Goal: Information Seeking & Learning: Learn about a topic

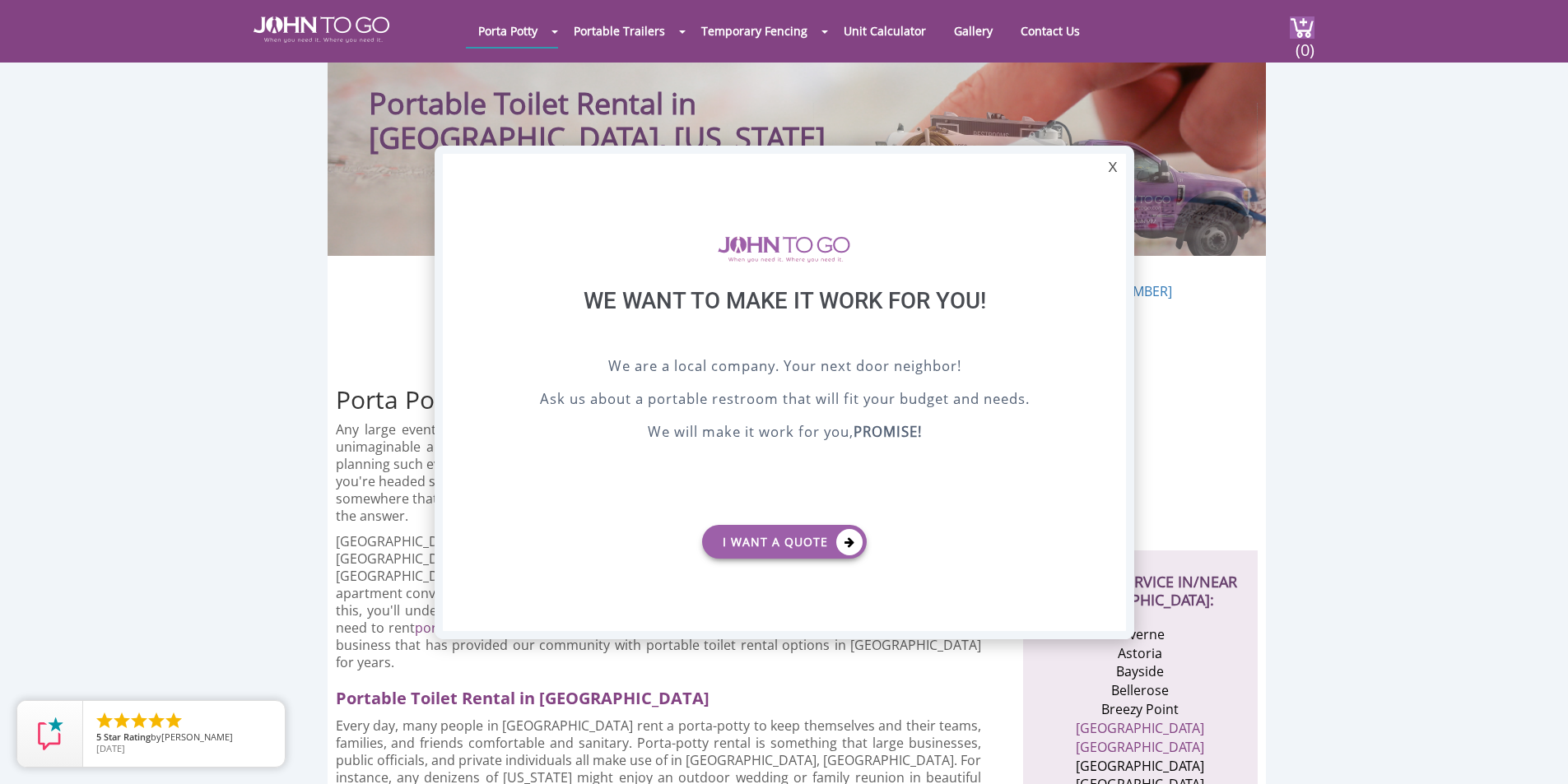
scroll to position [165, 0]
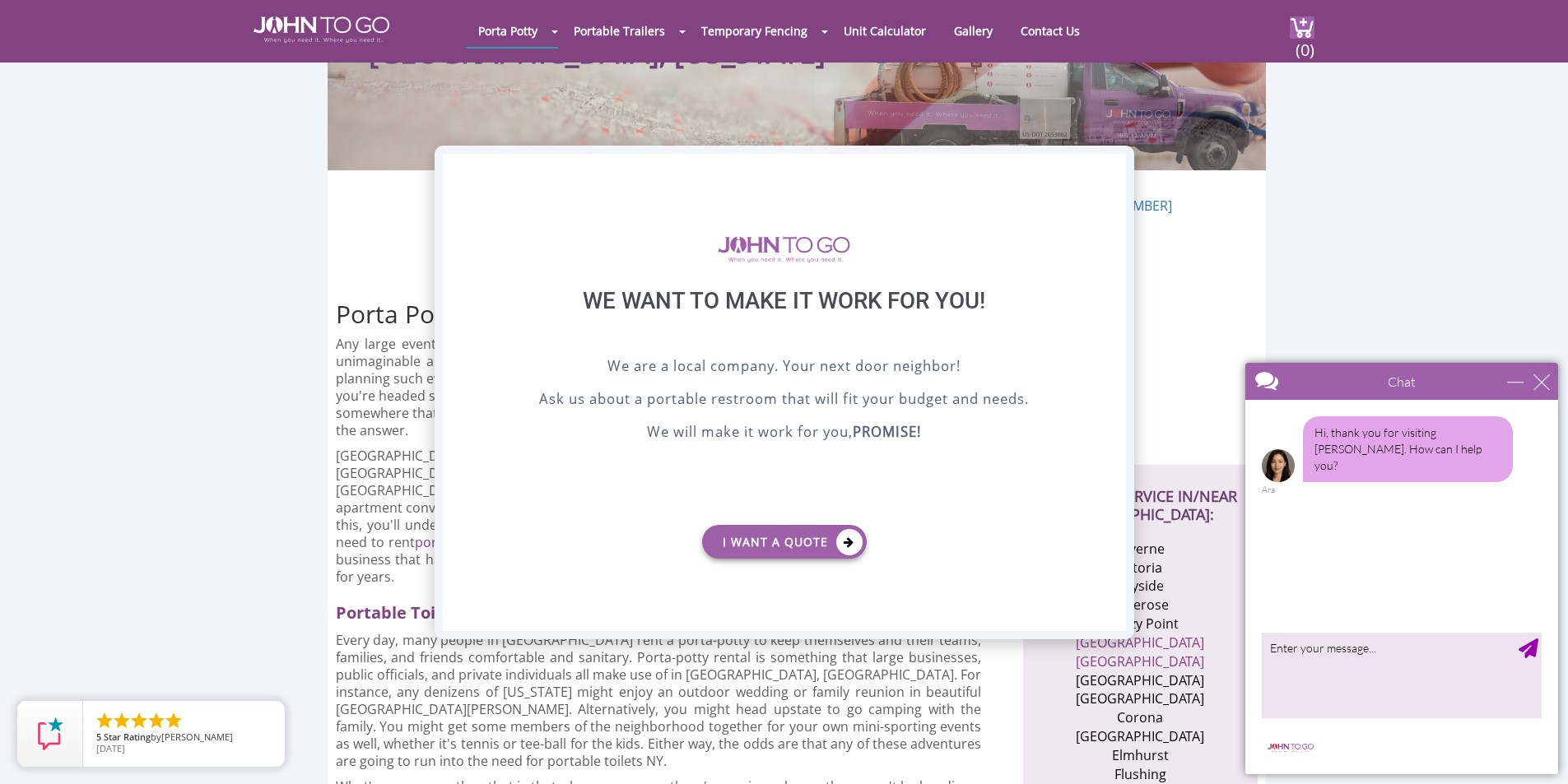
click at [1111, 170] on div "X" at bounding box center [1112, 168] width 26 height 28
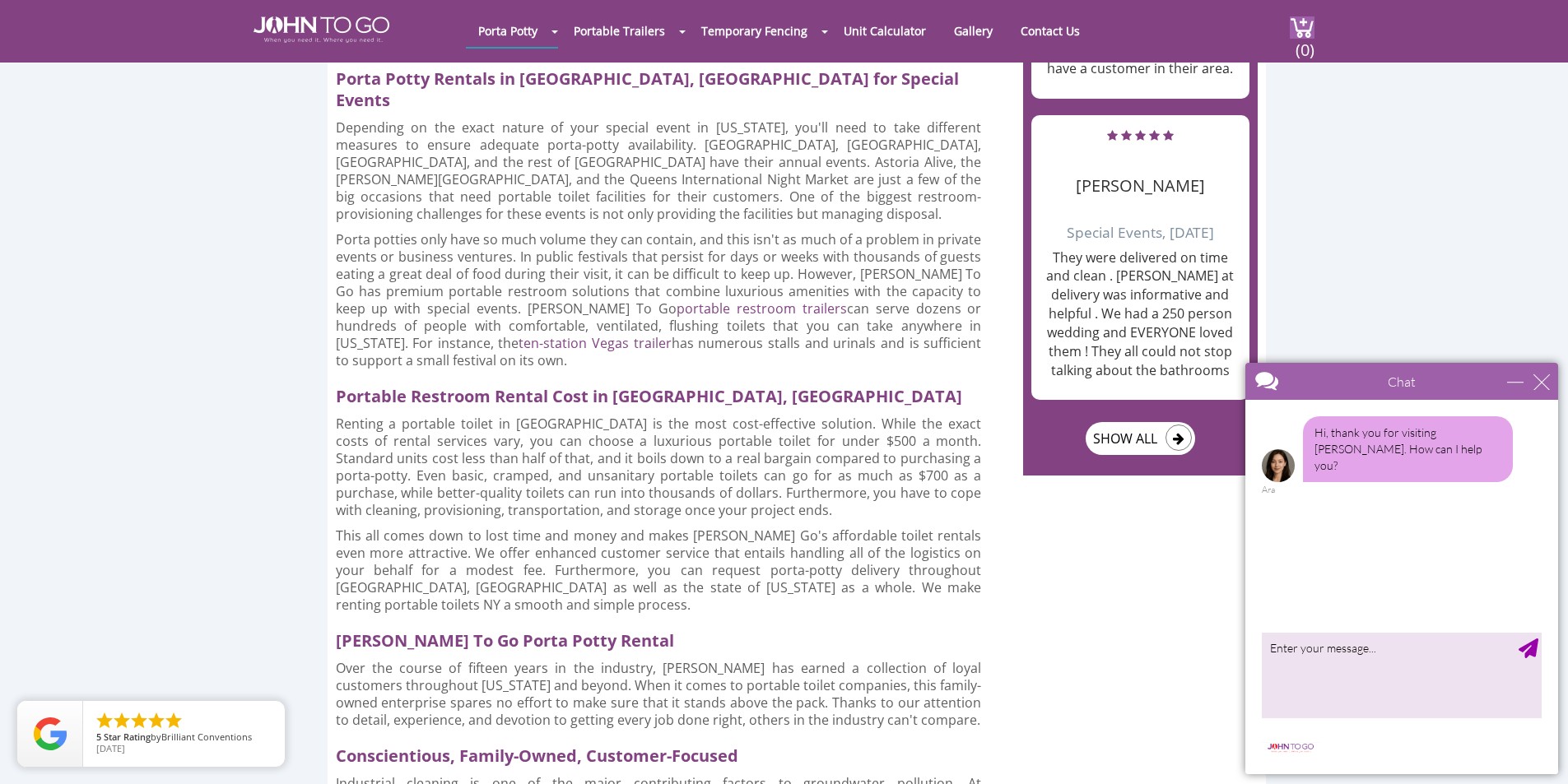
scroll to position [2140, 0]
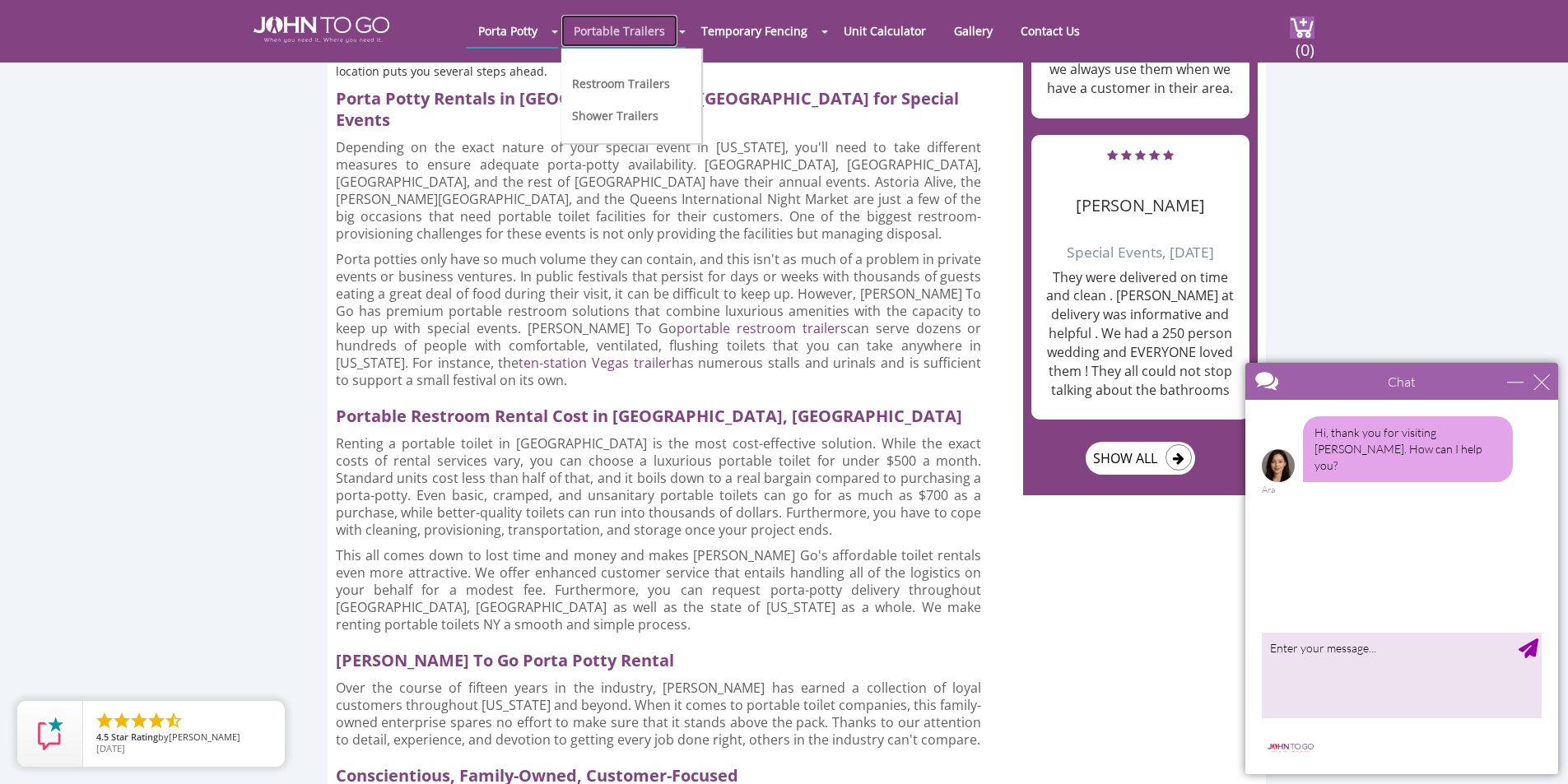
click at [657, 27] on link "Portable Trailers" at bounding box center [619, 31] width 116 height 32
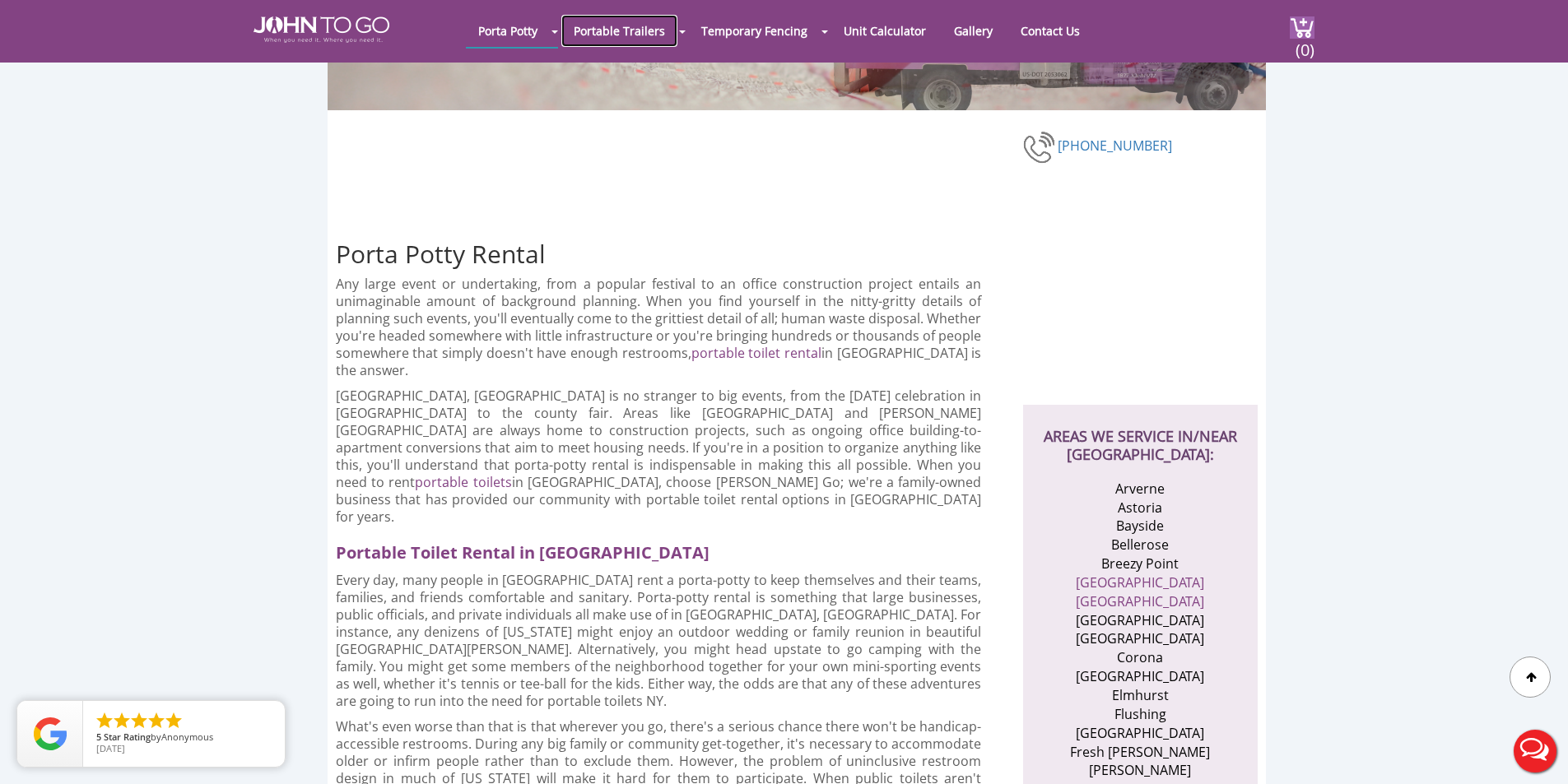
scroll to position [0, 0]
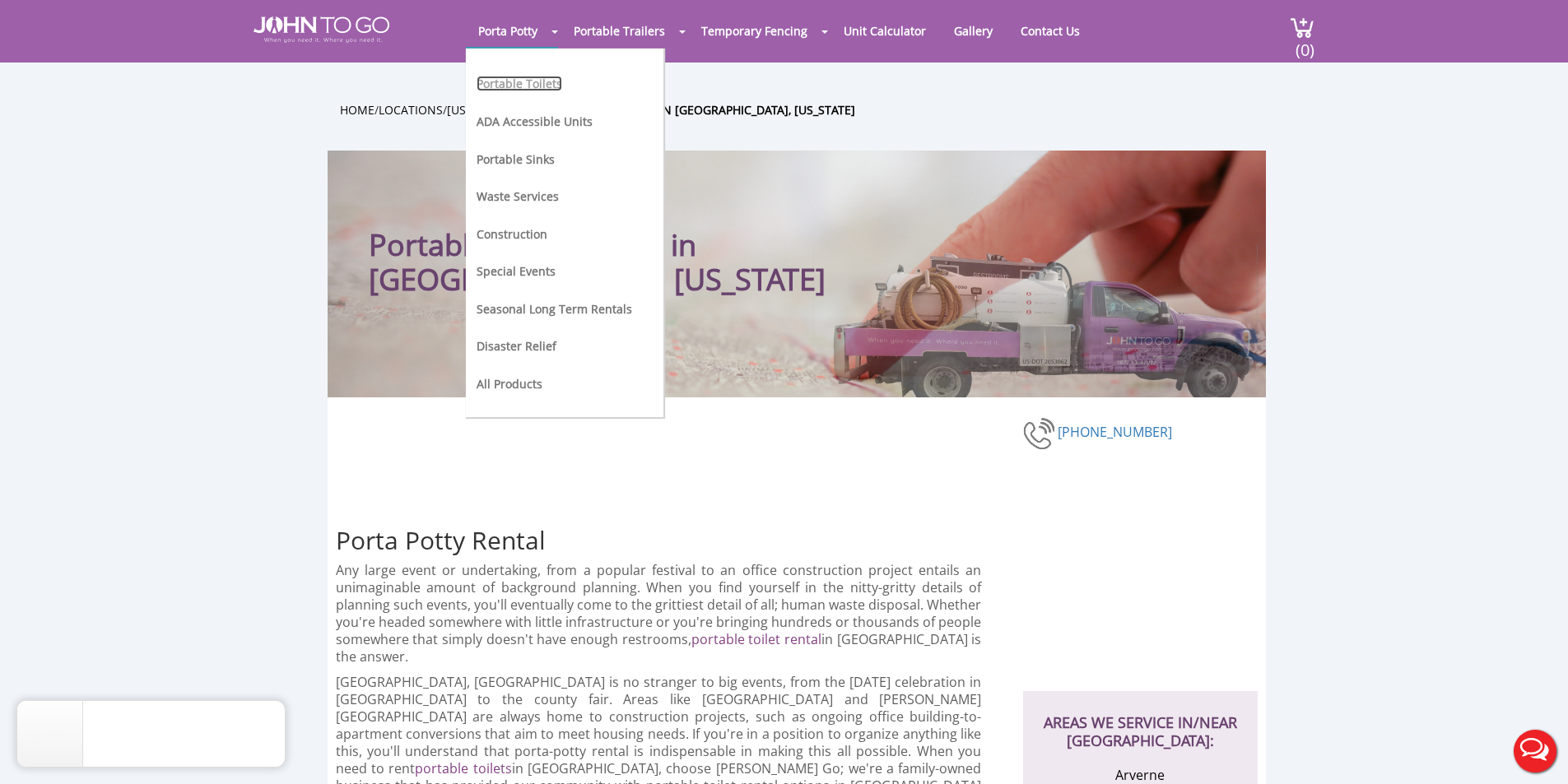
click at [532, 85] on link "Portable Toilets" at bounding box center [519, 84] width 86 height 16
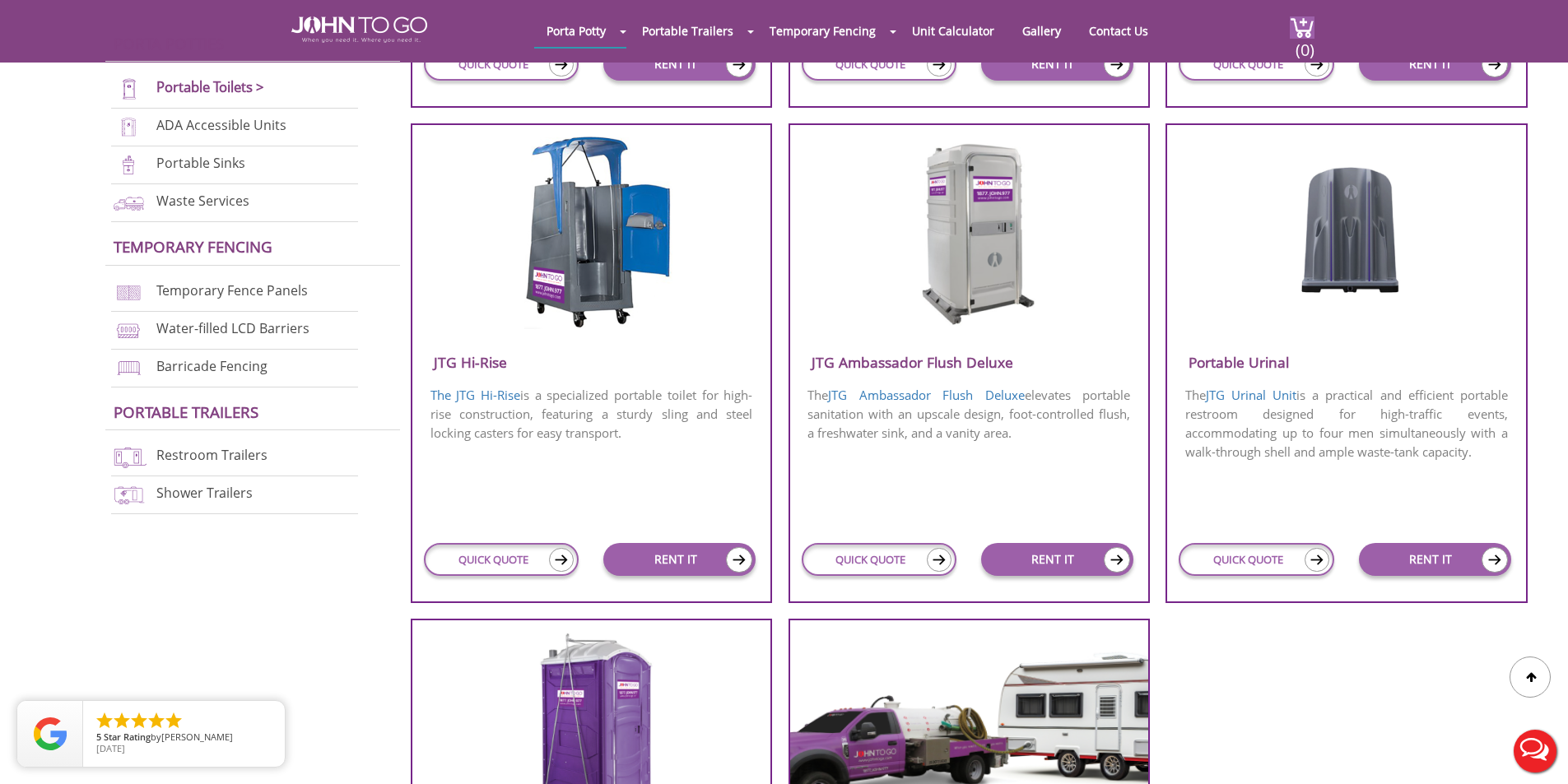
scroll to position [1070, 0]
click at [977, 212] on img at bounding box center [968, 230] width 157 height 189
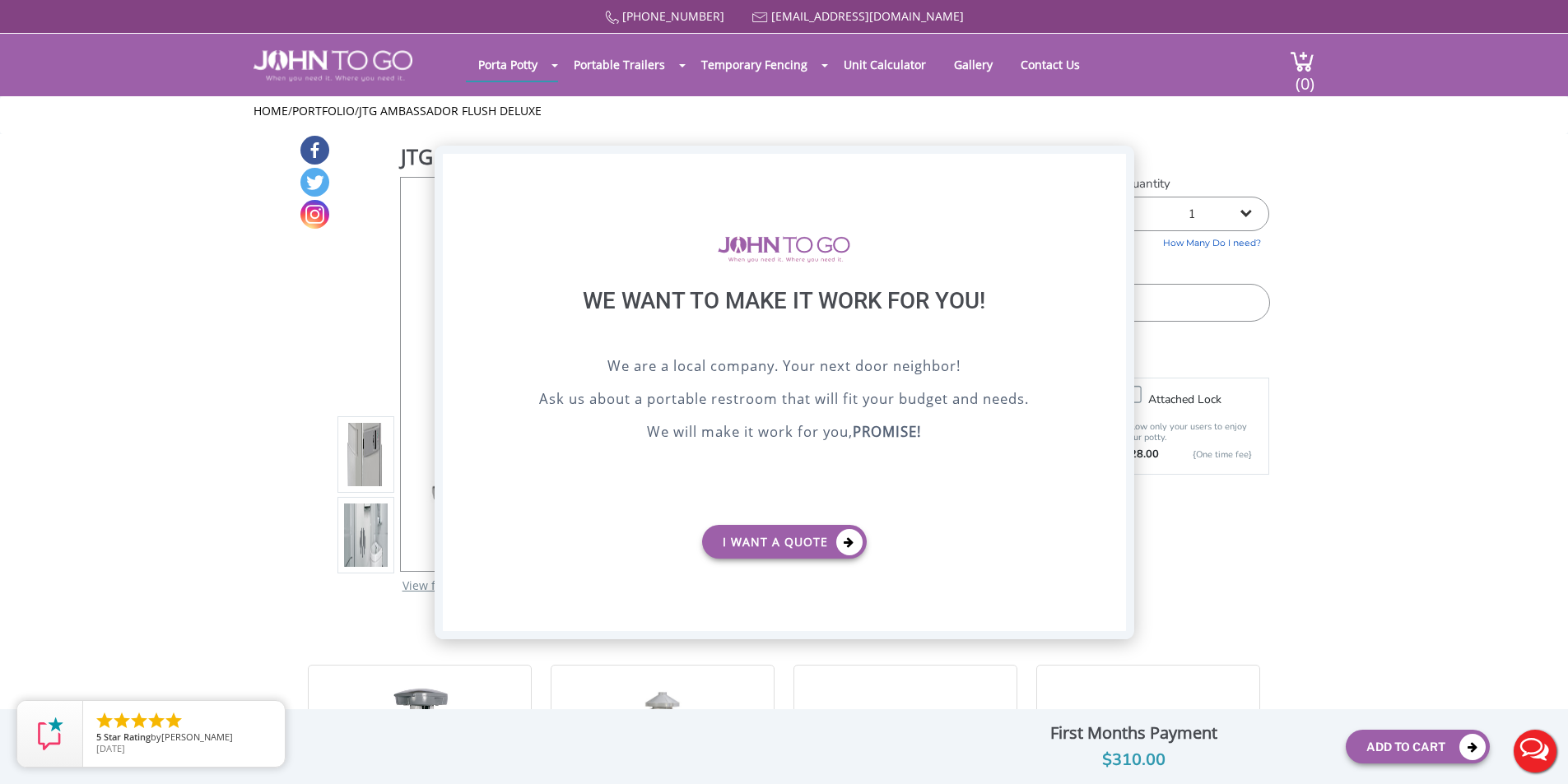
click at [1113, 170] on div "X" at bounding box center [1112, 168] width 26 height 28
